Goal: Navigation & Orientation: Find specific page/section

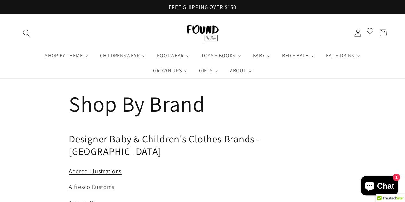
click at [113, 167] on link "Adored Illustrations" at bounding box center [95, 171] width 53 height 8
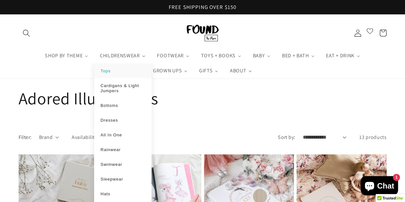
click at [107, 70] on span "Tops" at bounding box center [106, 71] width 10 height 5
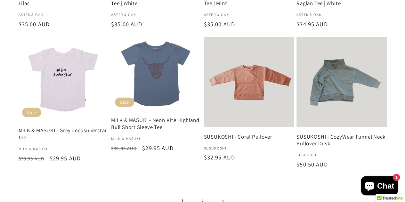
scroll to position [1026, 0]
